Goal: Navigation & Orientation: Understand site structure

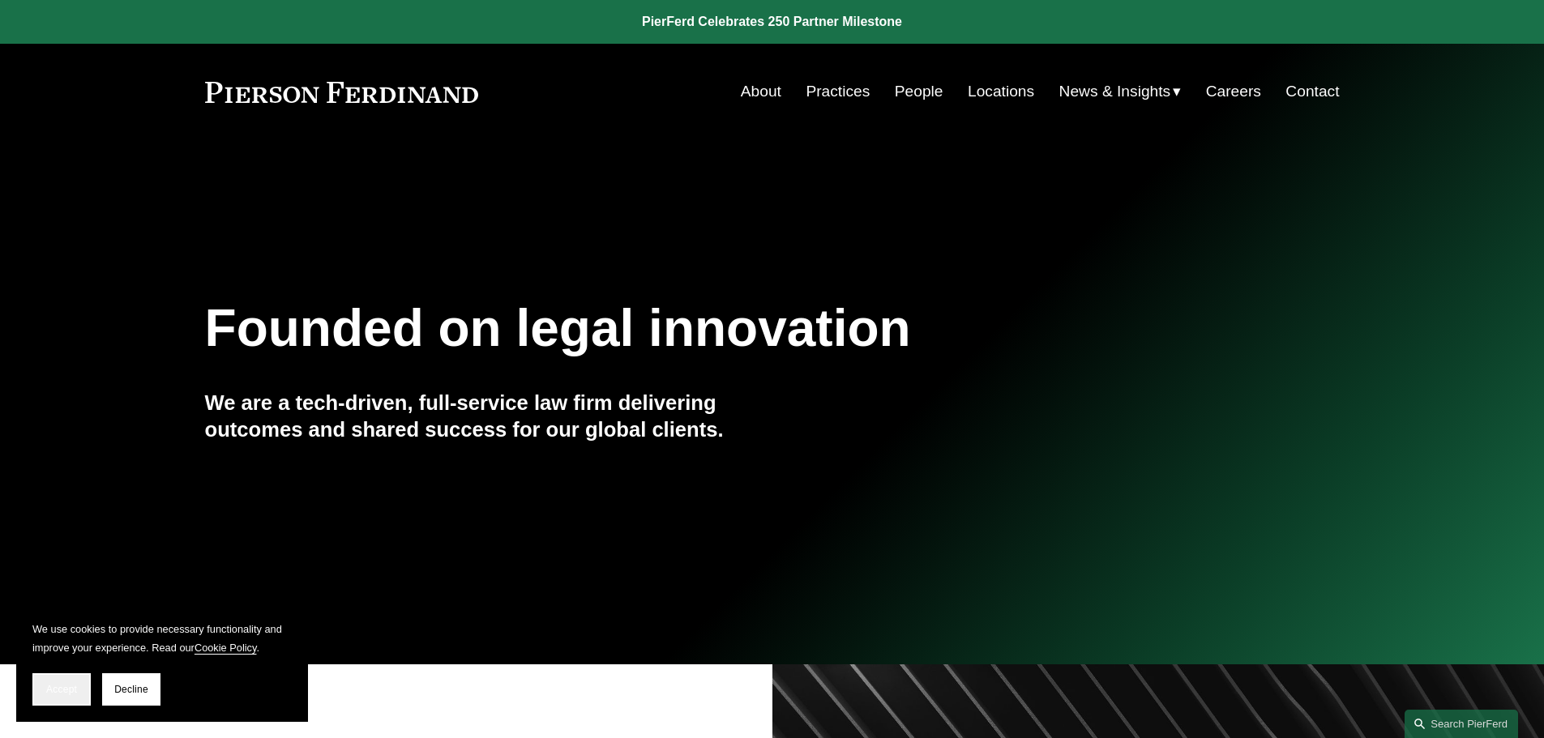
click at [62, 687] on span "Accept" at bounding box center [61, 689] width 31 height 11
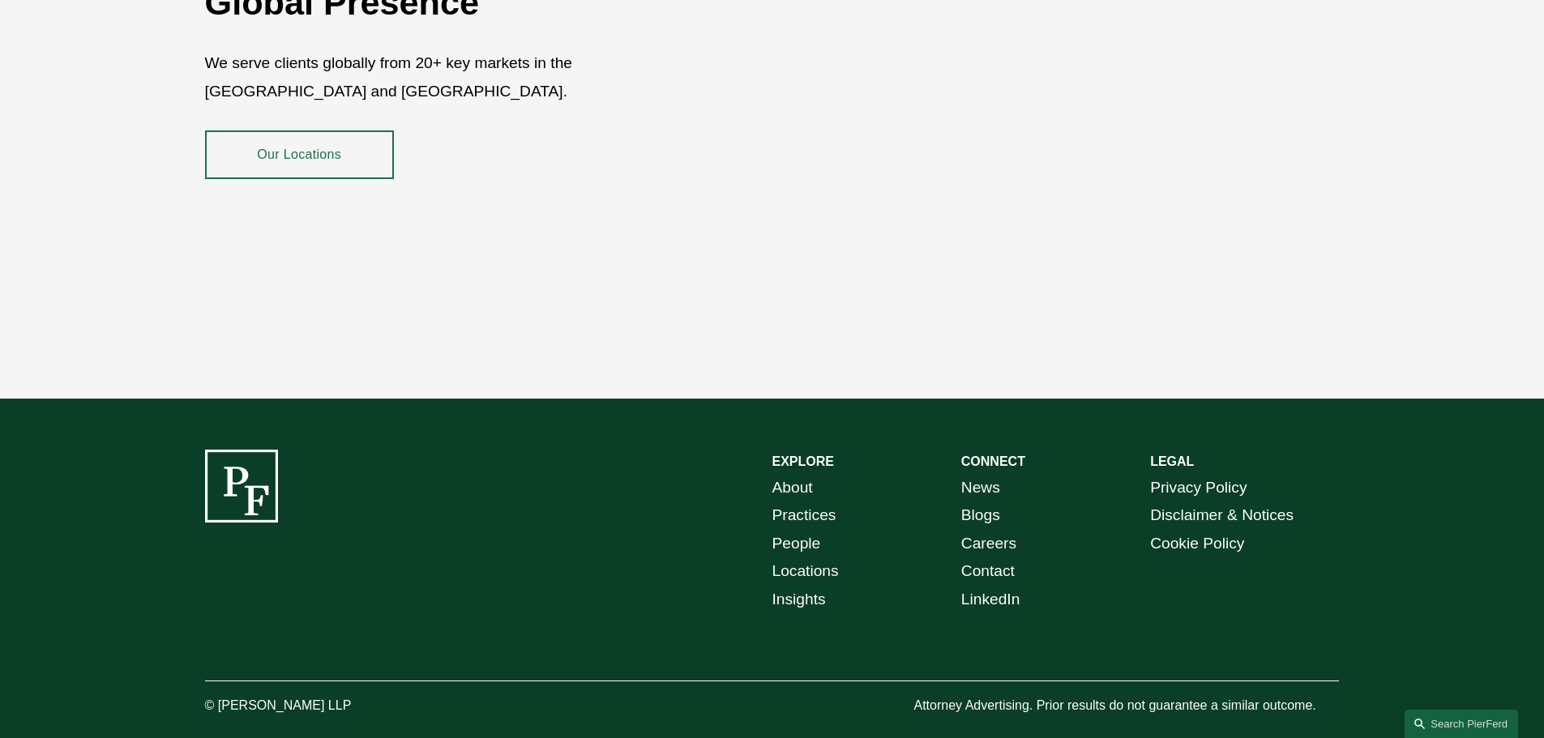
scroll to position [2967, 0]
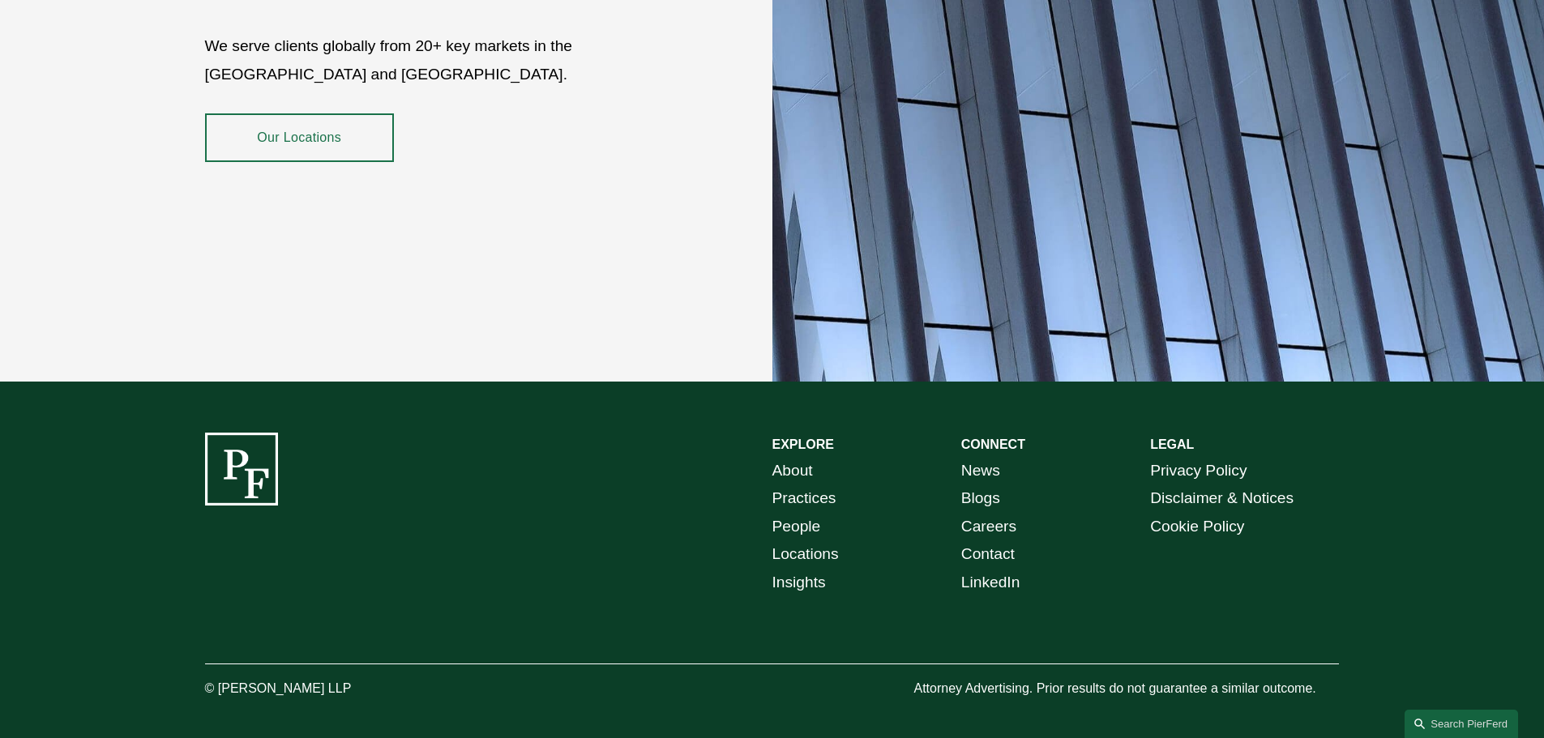
click at [797, 458] on link "About" at bounding box center [792, 471] width 41 height 28
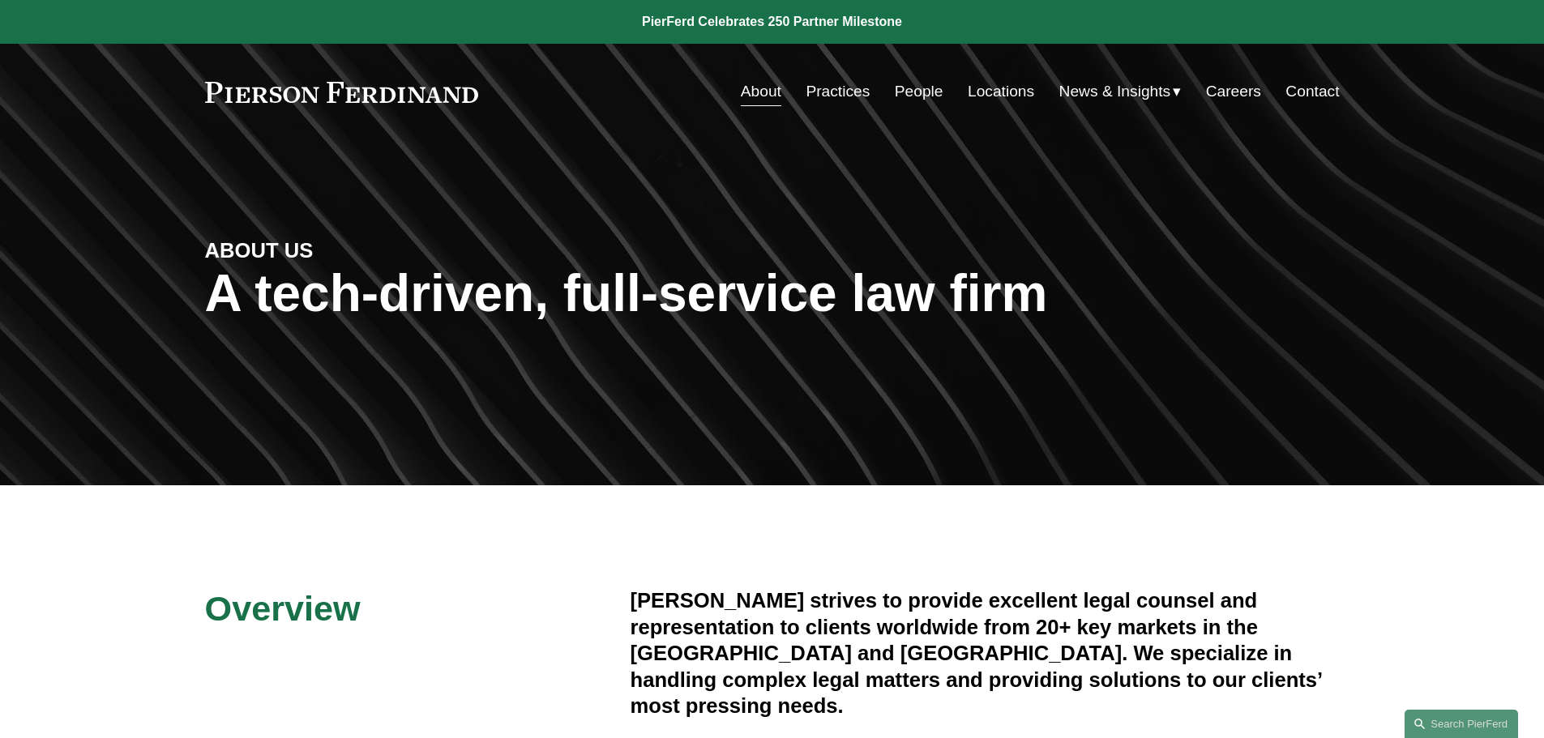
click at [1311, 88] on link "Contact" at bounding box center [1311, 91] width 53 height 31
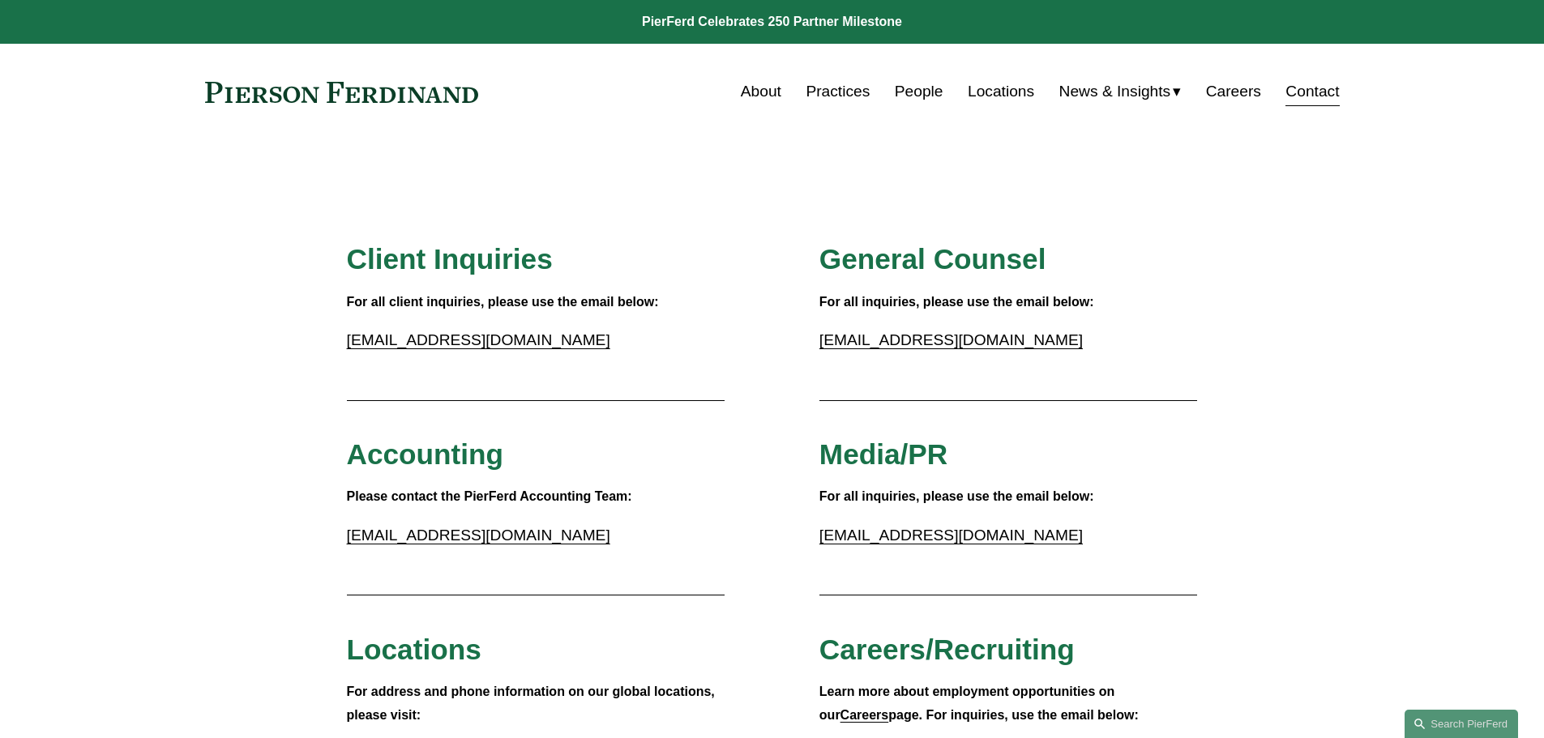
click at [1015, 93] on link "Locations" at bounding box center [1001, 91] width 66 height 31
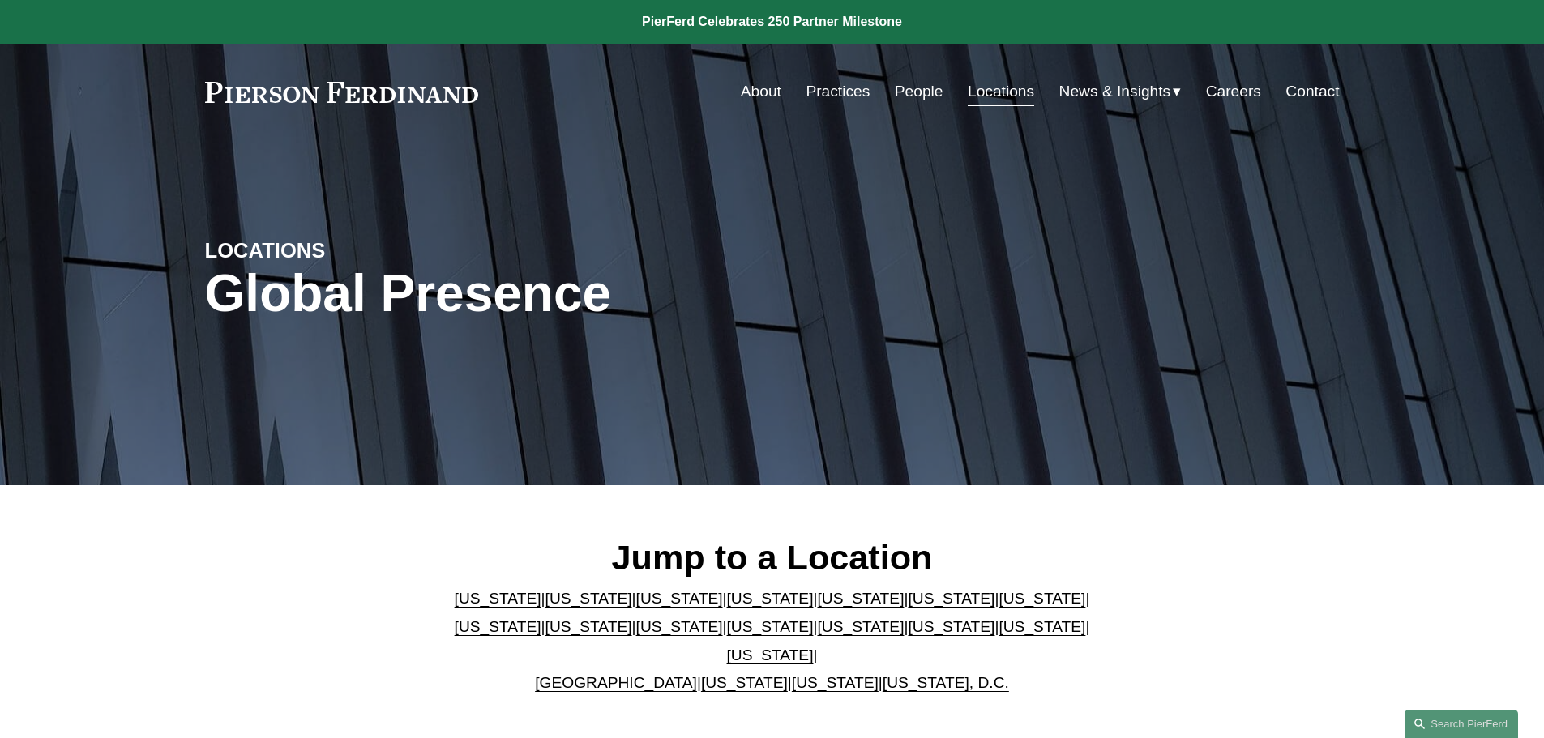
click at [922, 94] on link "People" at bounding box center [919, 91] width 49 height 31
